Goal: Information Seeking & Learning: Learn about a topic

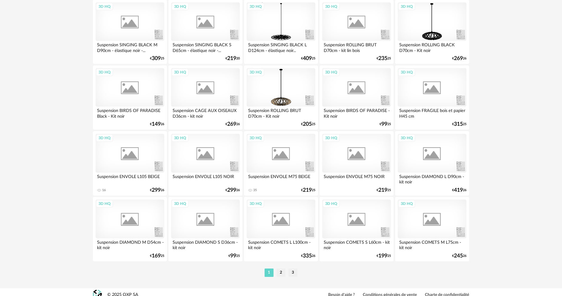
scroll to position [1143, 0]
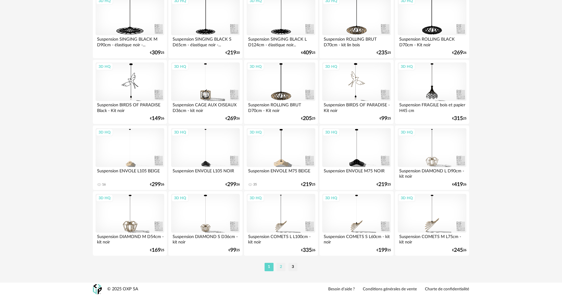
click at [281, 264] on li "2" at bounding box center [280, 267] width 9 height 8
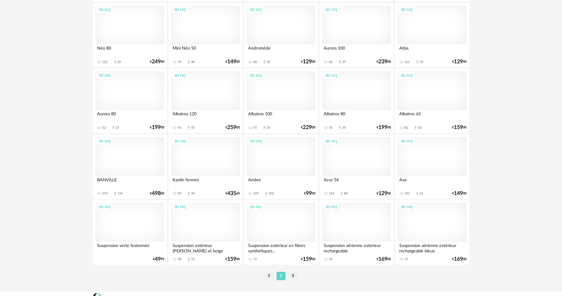
scroll to position [1143, 0]
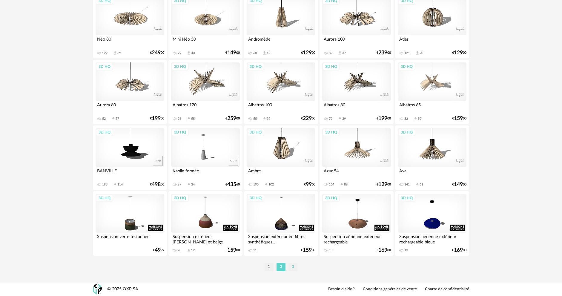
click at [292, 266] on li "3" at bounding box center [292, 267] width 9 height 8
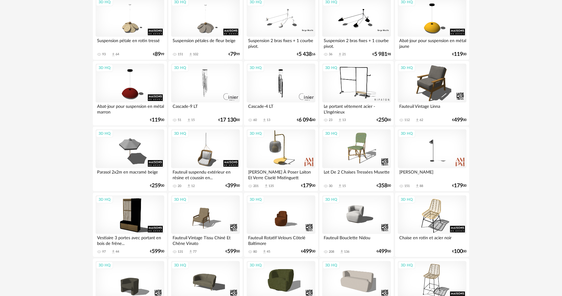
scroll to position [90, 0]
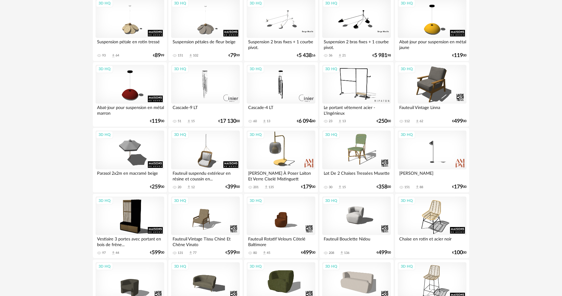
click at [272, 84] on div "3D HQ" at bounding box center [281, 84] width 69 height 39
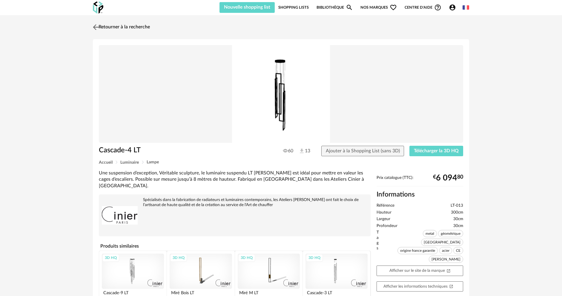
click at [95, 26] on img at bounding box center [96, 27] width 9 height 9
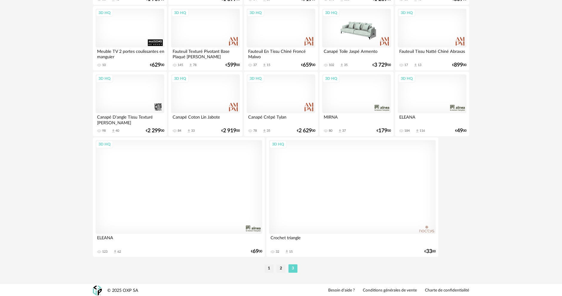
scroll to position [673, 0]
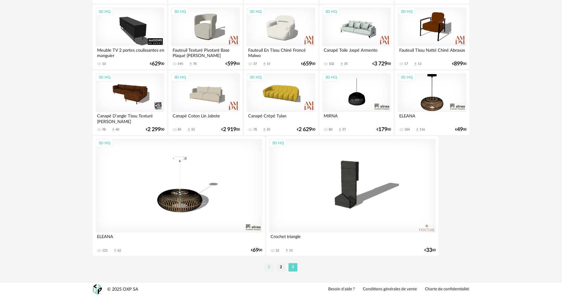
click at [271, 269] on li "1" at bounding box center [268, 267] width 9 height 8
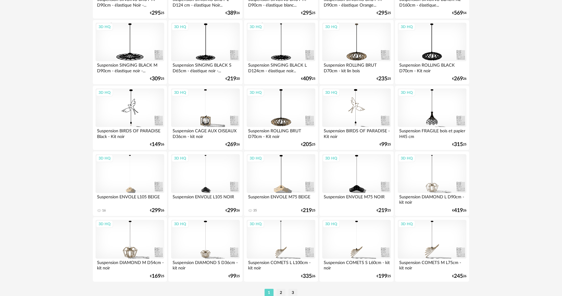
scroll to position [1134, 0]
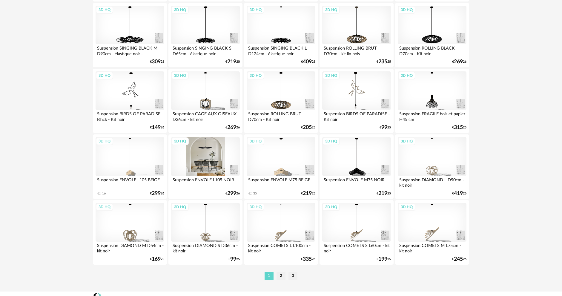
click at [214, 148] on div "3D HQ" at bounding box center [205, 156] width 69 height 39
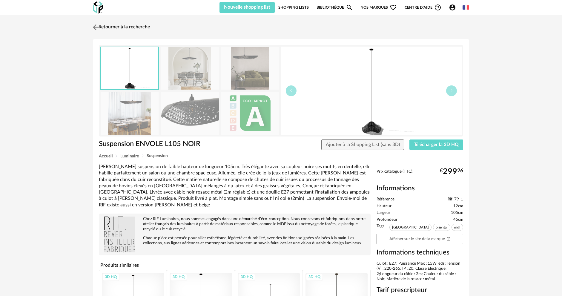
click at [102, 25] on link "Retourner à la recherche" at bounding box center [120, 27] width 59 height 13
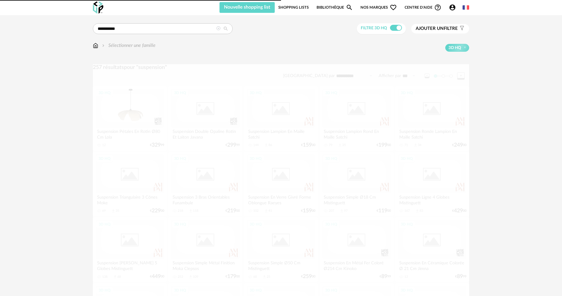
scroll to position [1134, 0]
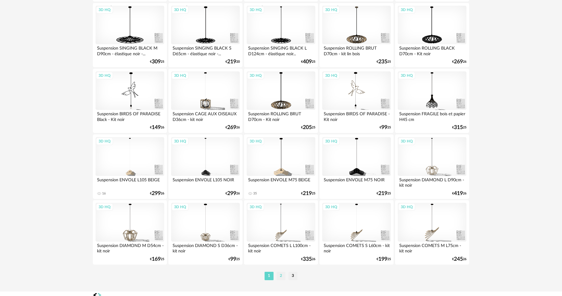
click at [280, 273] on li "2" at bounding box center [280, 276] width 9 height 8
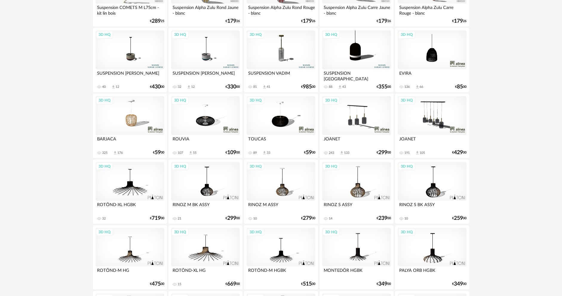
scroll to position [209, 0]
